Goal: Find specific page/section: Find specific page/section

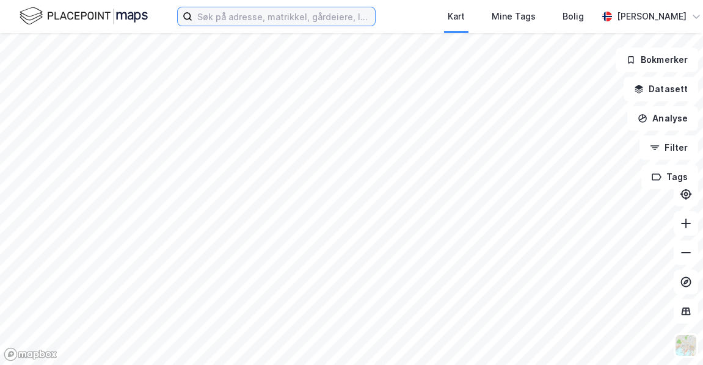
click at [214, 17] on input at bounding box center [283, 16] width 183 height 18
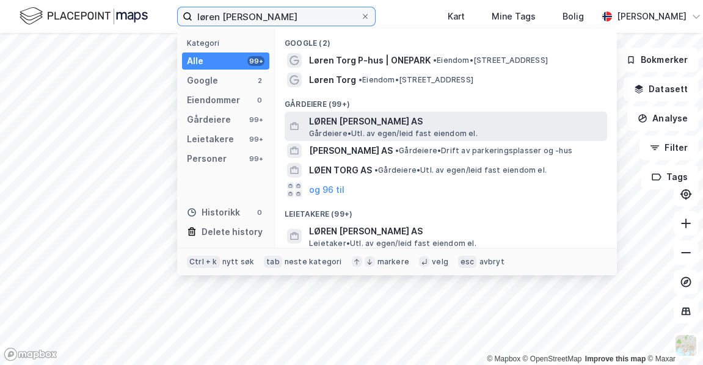
type input "løren [PERSON_NAME]"
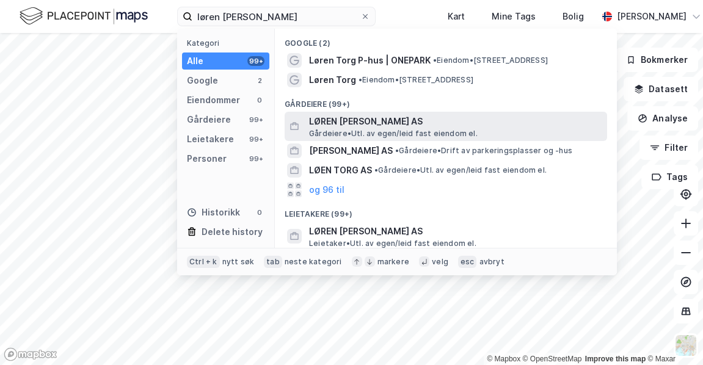
click at [345, 120] on span "LØREN [PERSON_NAME] AS" at bounding box center [455, 121] width 293 height 15
